Goal: Information Seeking & Learning: Find specific fact

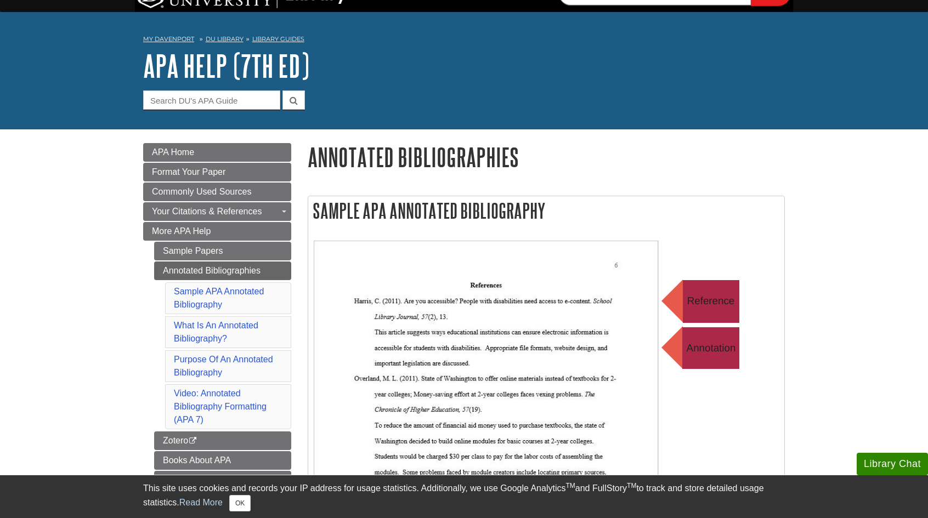
scroll to position [194, 0]
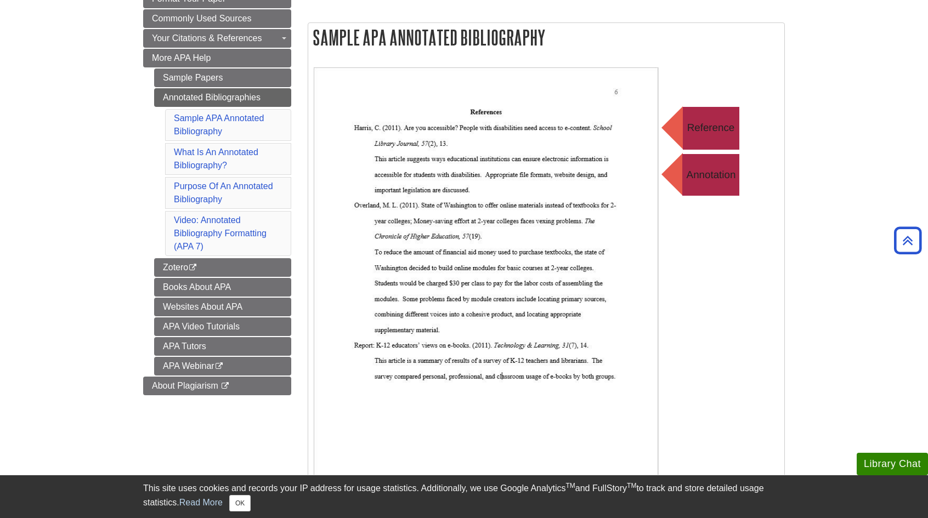
click at [246, 496] on button "OK" at bounding box center [239, 503] width 21 height 16
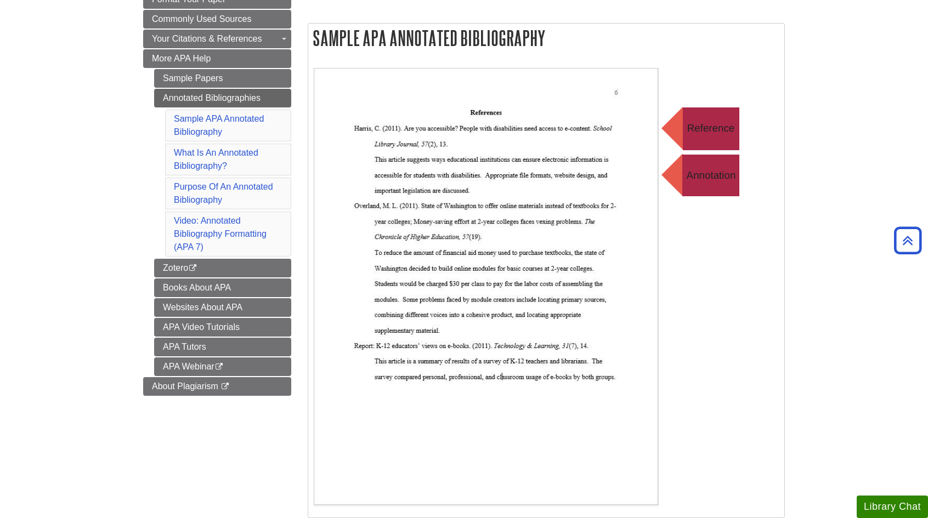
scroll to position [186, 0]
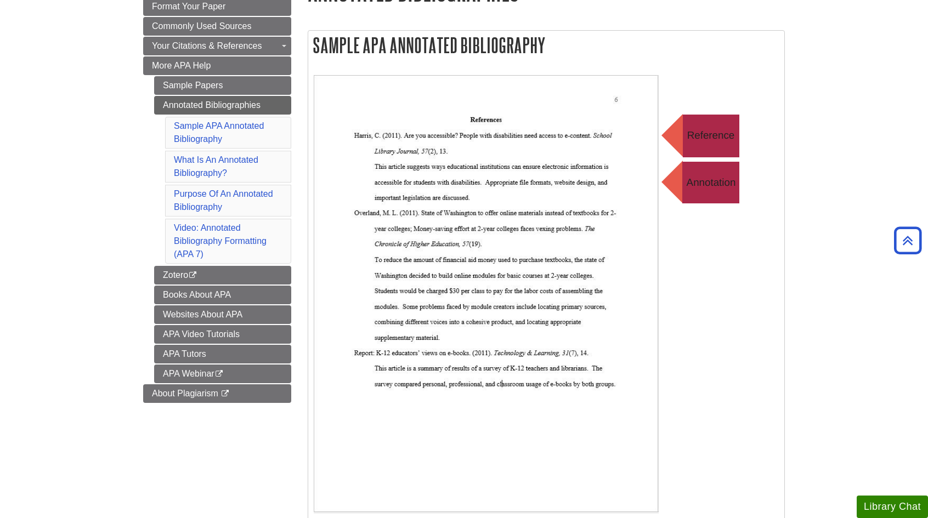
click at [465, 111] on img at bounding box center [533, 294] width 439 height 439
click at [440, 103] on img at bounding box center [533, 294] width 439 height 439
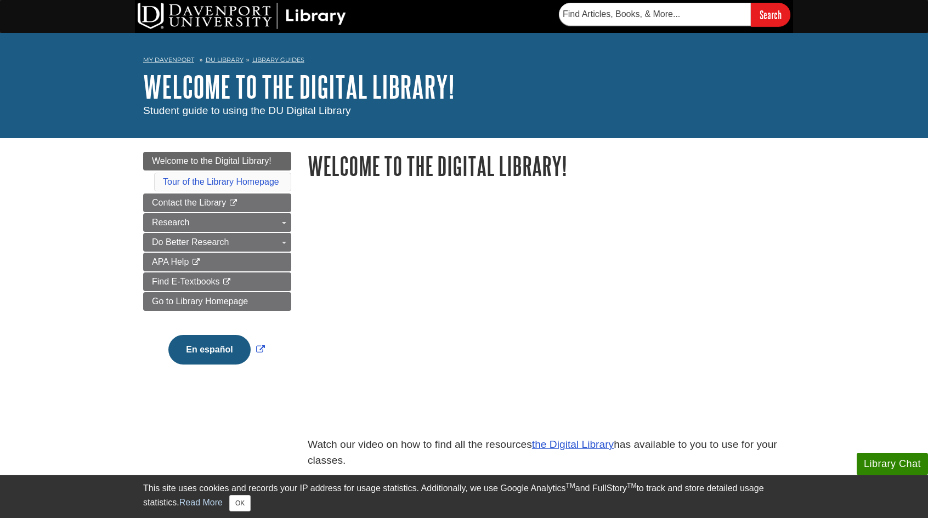
drag, startPoint x: 111, startPoint y: 1, endPoint x: 32, endPoint y: 328, distance: 337.2
click at [32, 328] on body "Library Chat This site uses cookies and records your IP address for usage stati…" at bounding box center [464, 455] width 928 height 910
click at [242, 504] on button "OK" at bounding box center [239, 503] width 21 height 16
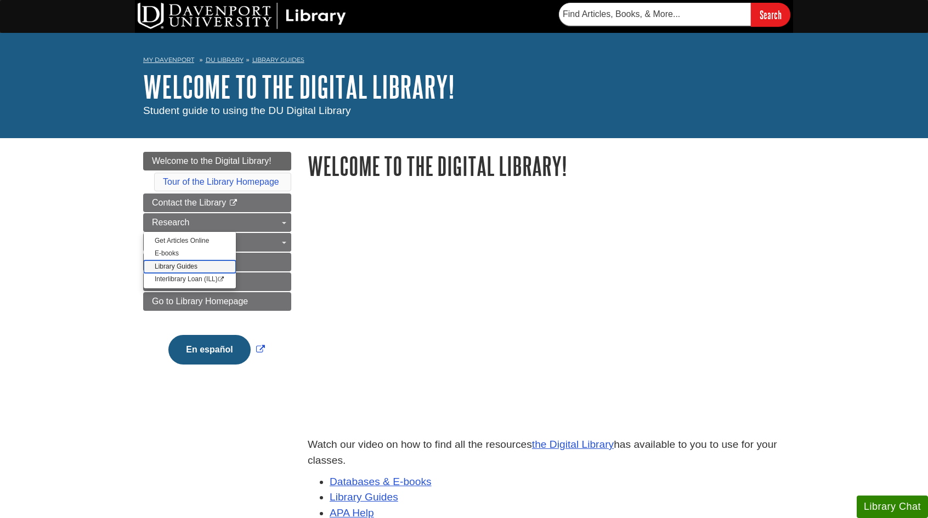
click at [196, 261] on link "Library Guides" at bounding box center [190, 266] width 92 height 13
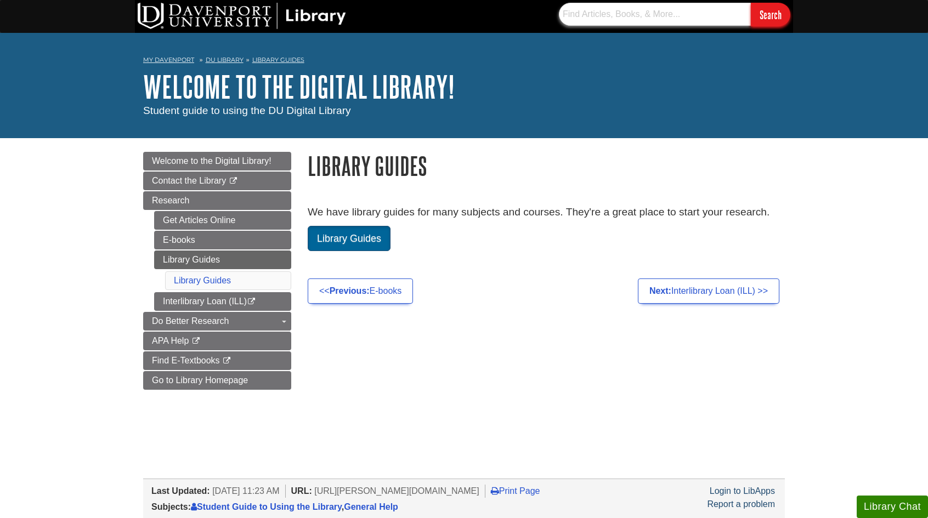
click at [582, 12] on input "text" at bounding box center [655, 14] width 192 height 23
paste input "nternational Journal of Physical Distribution & Logistics Management"
type input "nternational Journal of Physical Distribution & Logistics Management"
click at [751, 3] on input "Search" at bounding box center [770, 15] width 39 height 24
